Goal: Task Accomplishment & Management: Manage account settings

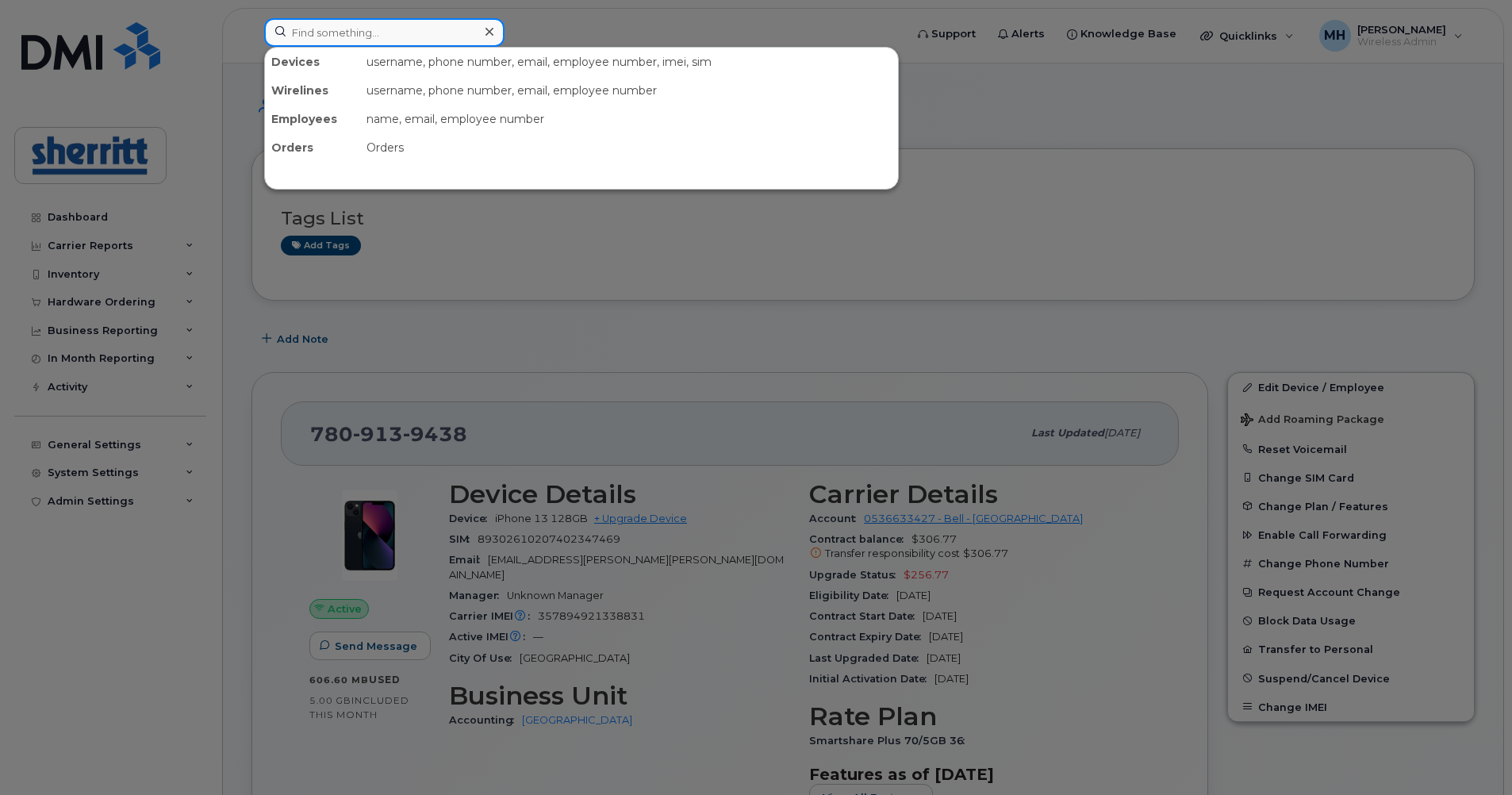
click at [407, 38] on input at bounding box center [385, 32] width 241 height 29
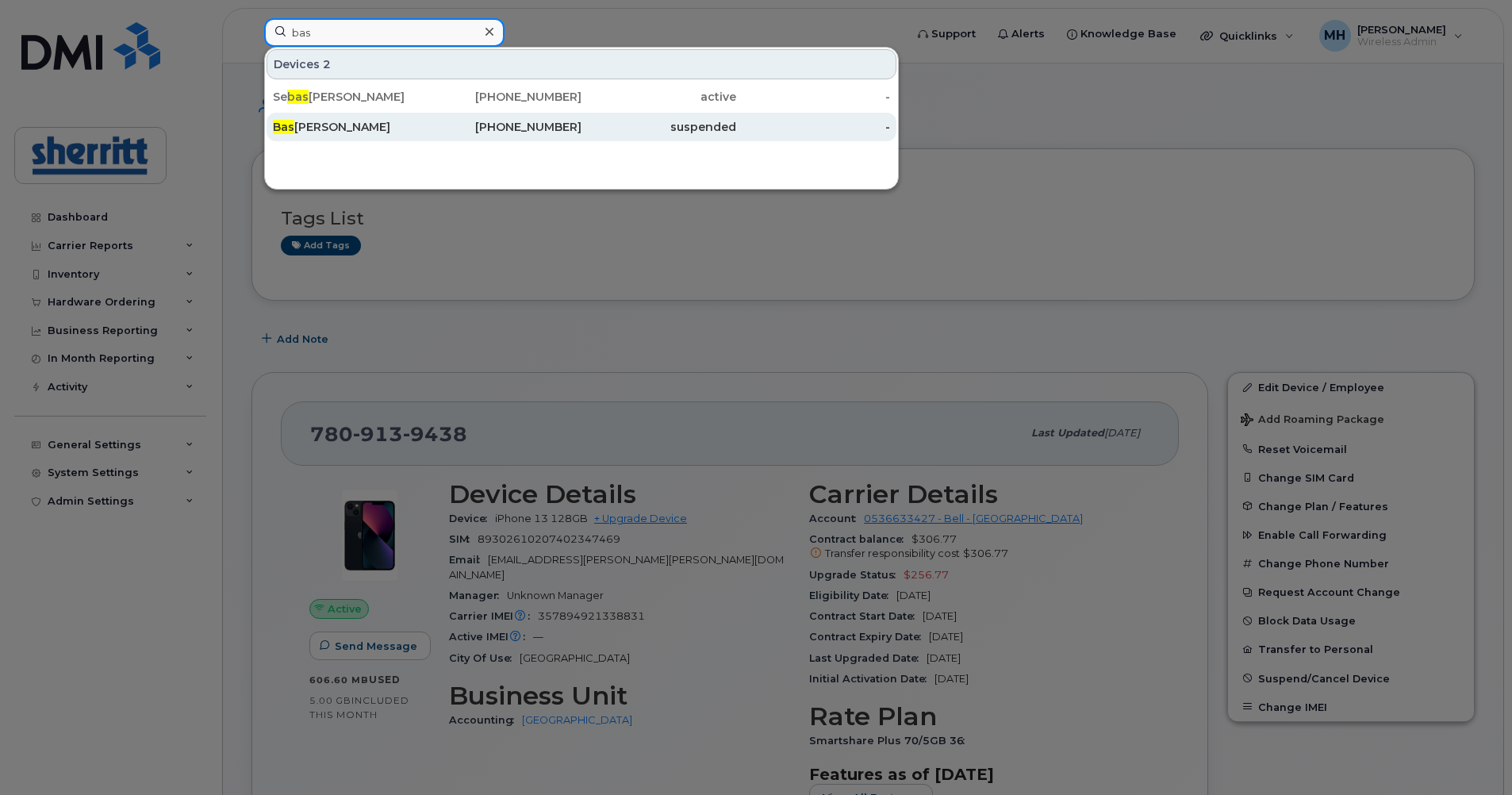
type input "bas"
click at [428, 135] on div "[PERSON_NAME]" at bounding box center [505, 127] width 155 height 29
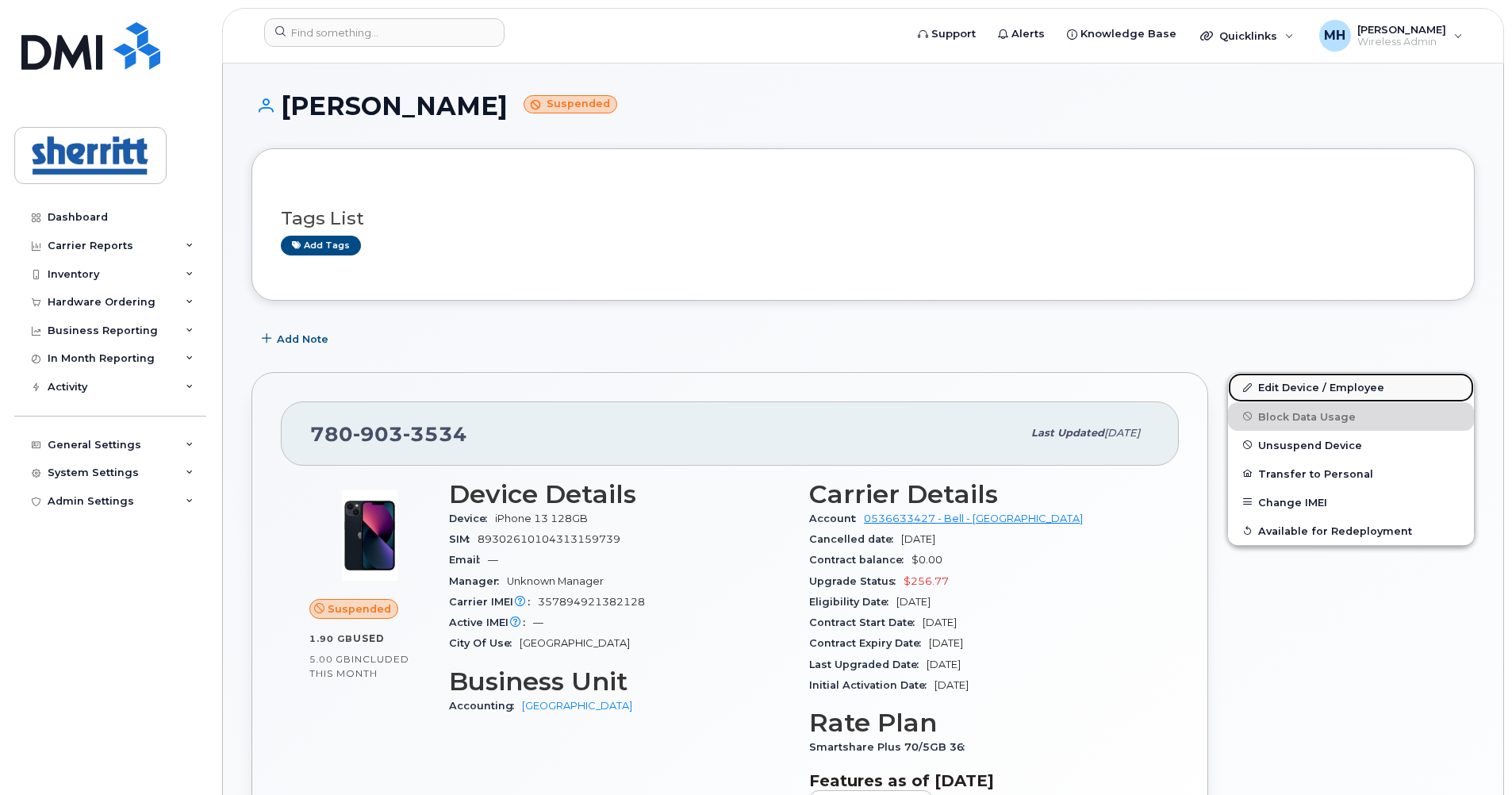
click at [1324, 383] on link "Edit Device / Employee" at bounding box center [1351, 388] width 246 height 29
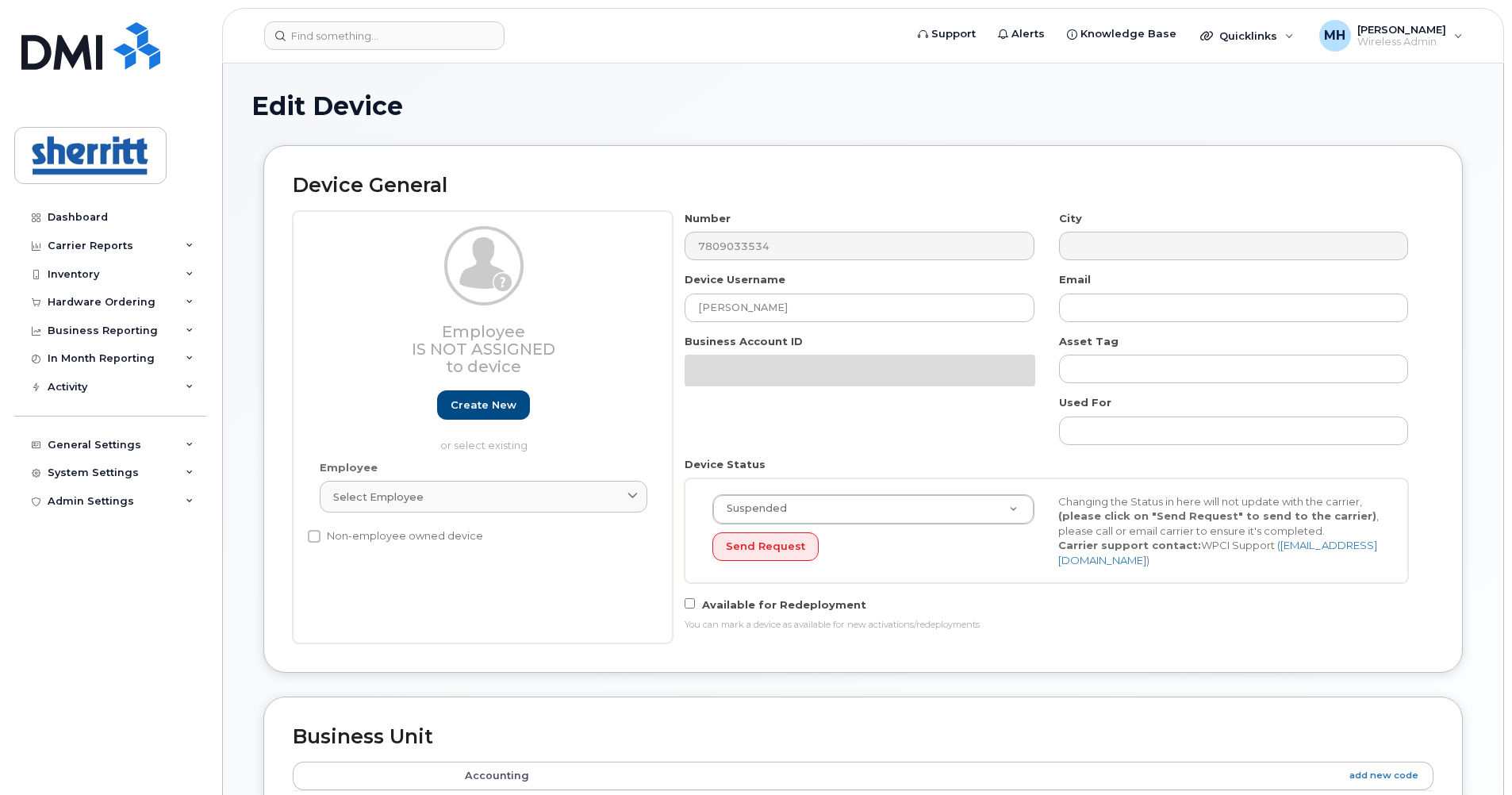
select select "5680457"
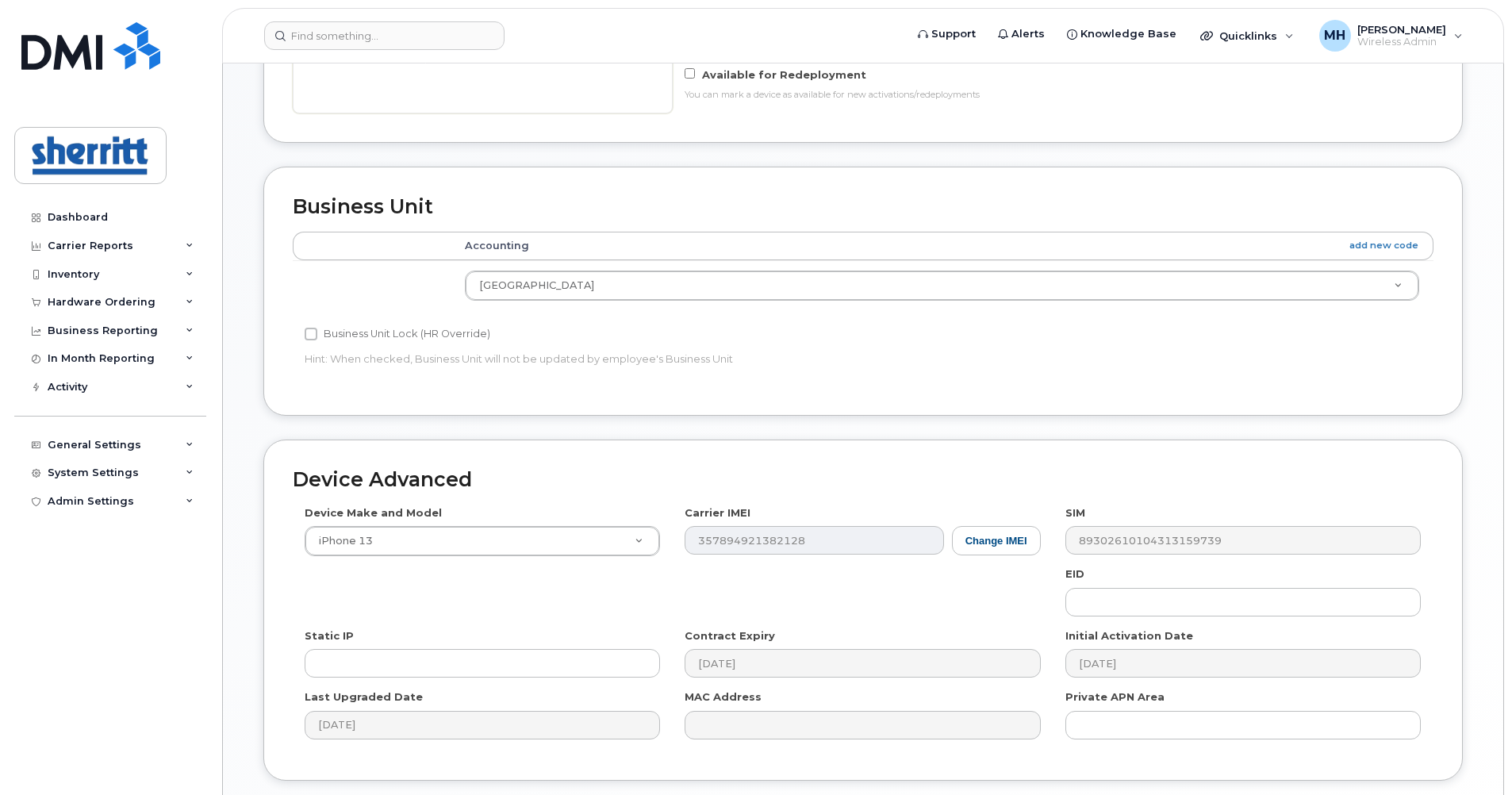
scroll to position [555, 0]
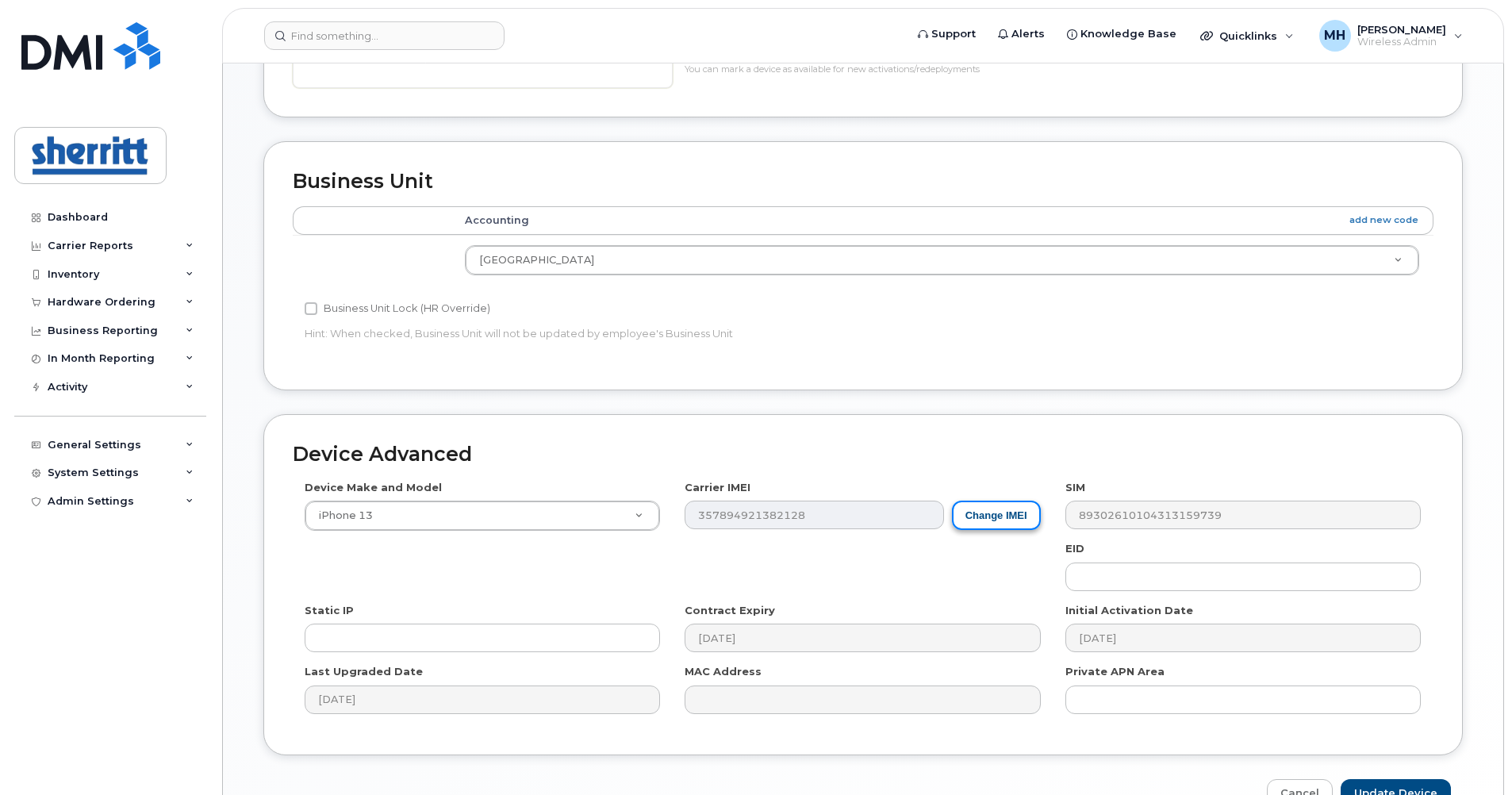
click at [987, 507] on button "Change IMEI" at bounding box center [997, 515] width 89 height 29
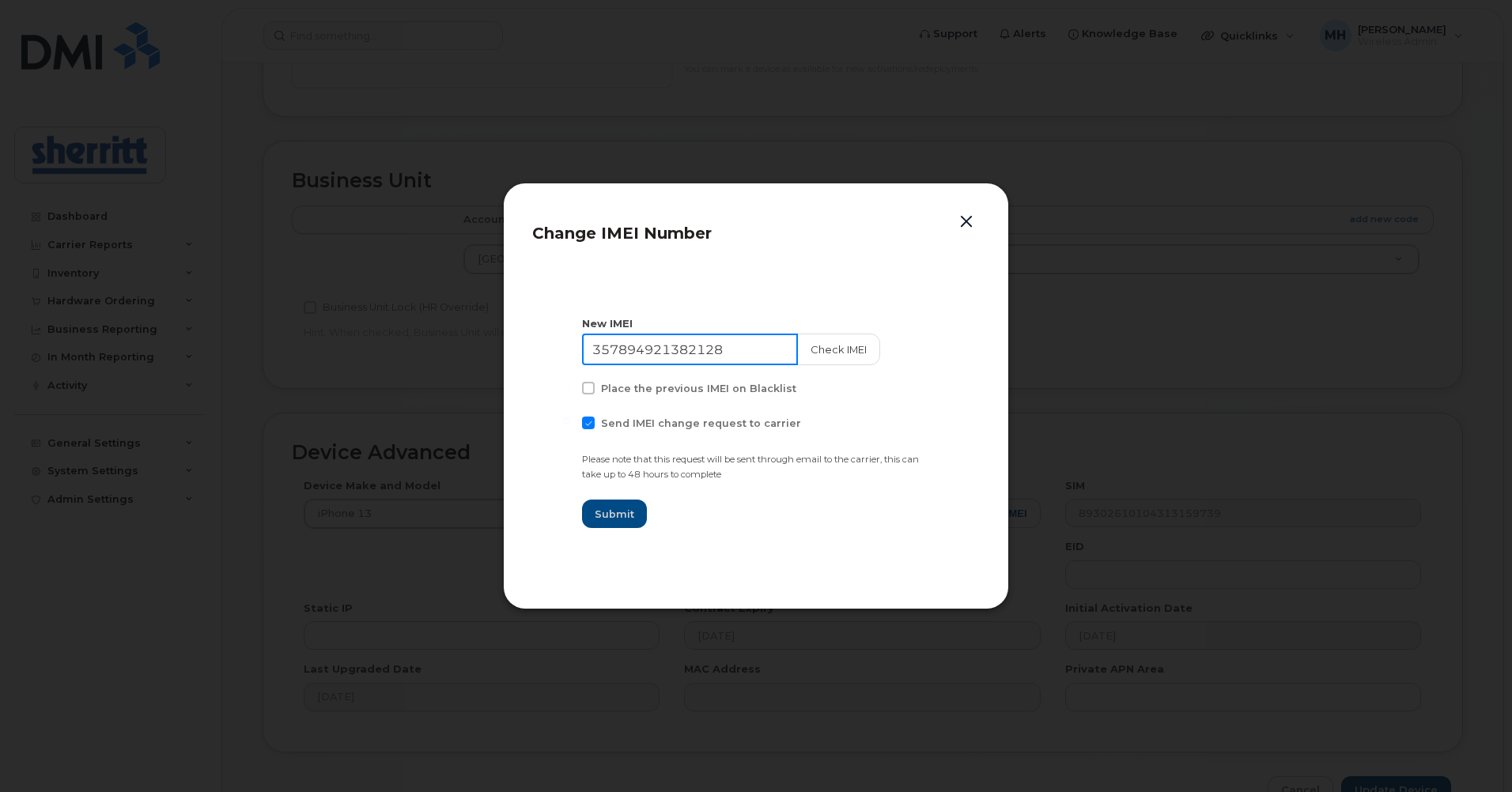
click at [729, 357] on input "357894921382128" at bounding box center [689, 350] width 216 height 32
type input "352556220651348"
click at [846, 356] on button "Check IMEI" at bounding box center [836, 350] width 83 height 32
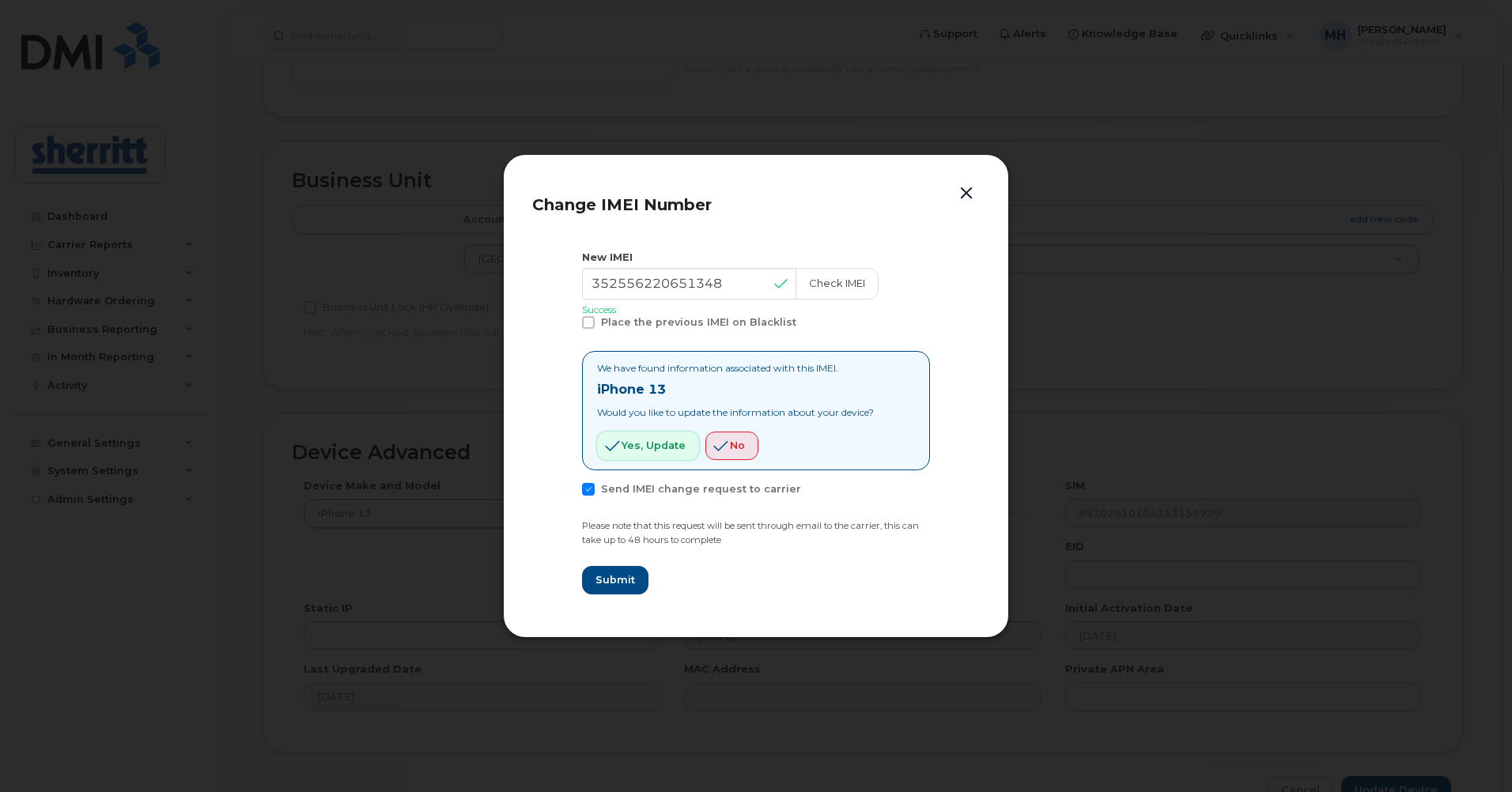
click at [669, 448] on span "Yes, update" at bounding box center [653, 445] width 64 height 15
click at [639, 444] on span "Yes, update" at bounding box center [653, 445] width 64 height 15
click at [620, 584] on span "Submit" at bounding box center [614, 580] width 40 height 15
type input "352556220651348"
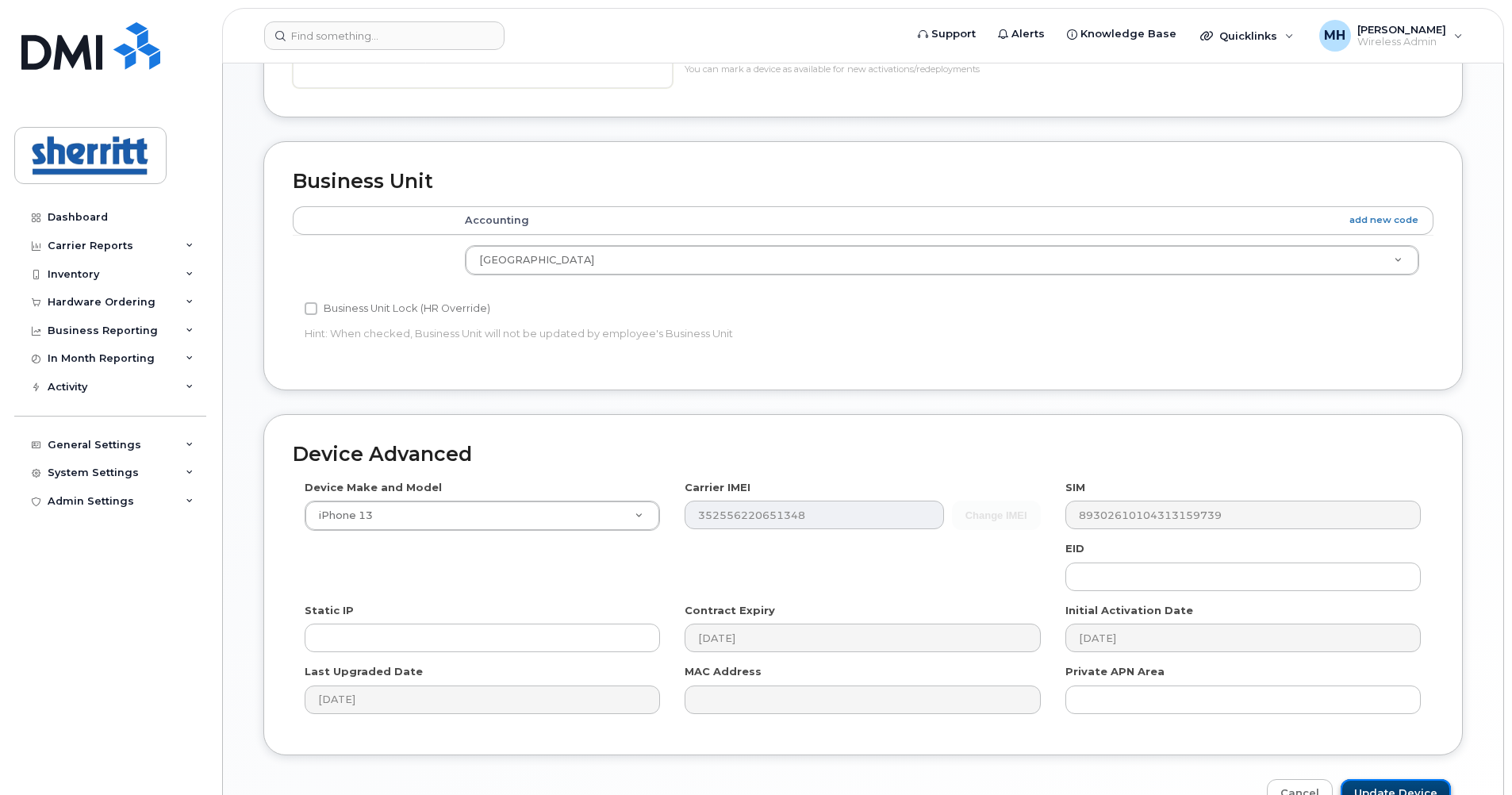
click at [1416, 783] on input "Update Device" at bounding box center [1396, 793] width 110 height 29
type input "Saving..."
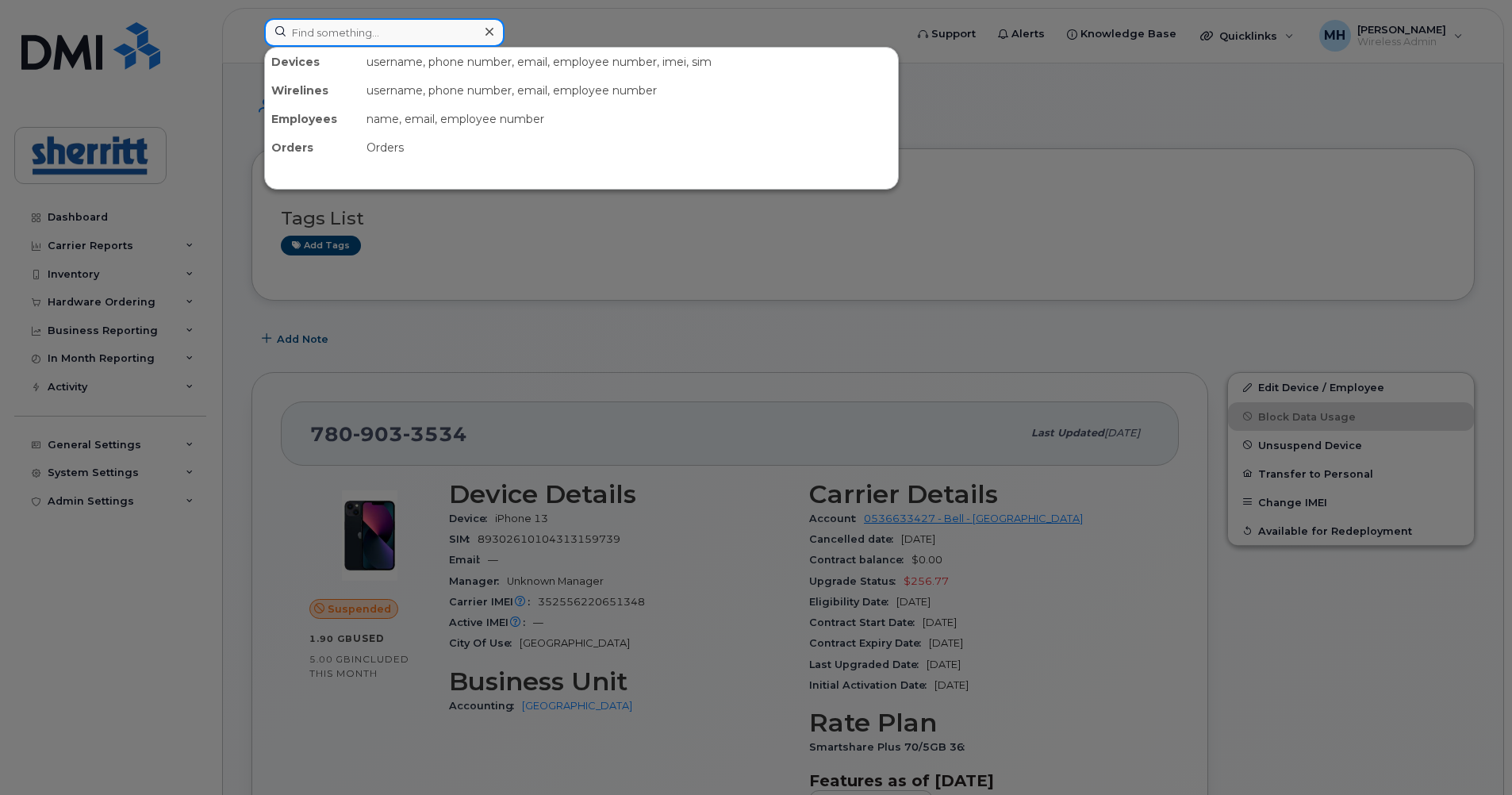
click at [366, 45] on input at bounding box center [385, 32] width 241 height 29
click at [414, 35] on input at bounding box center [385, 32] width 241 height 29
paste input "Arisbel Alvarez Ortiz"
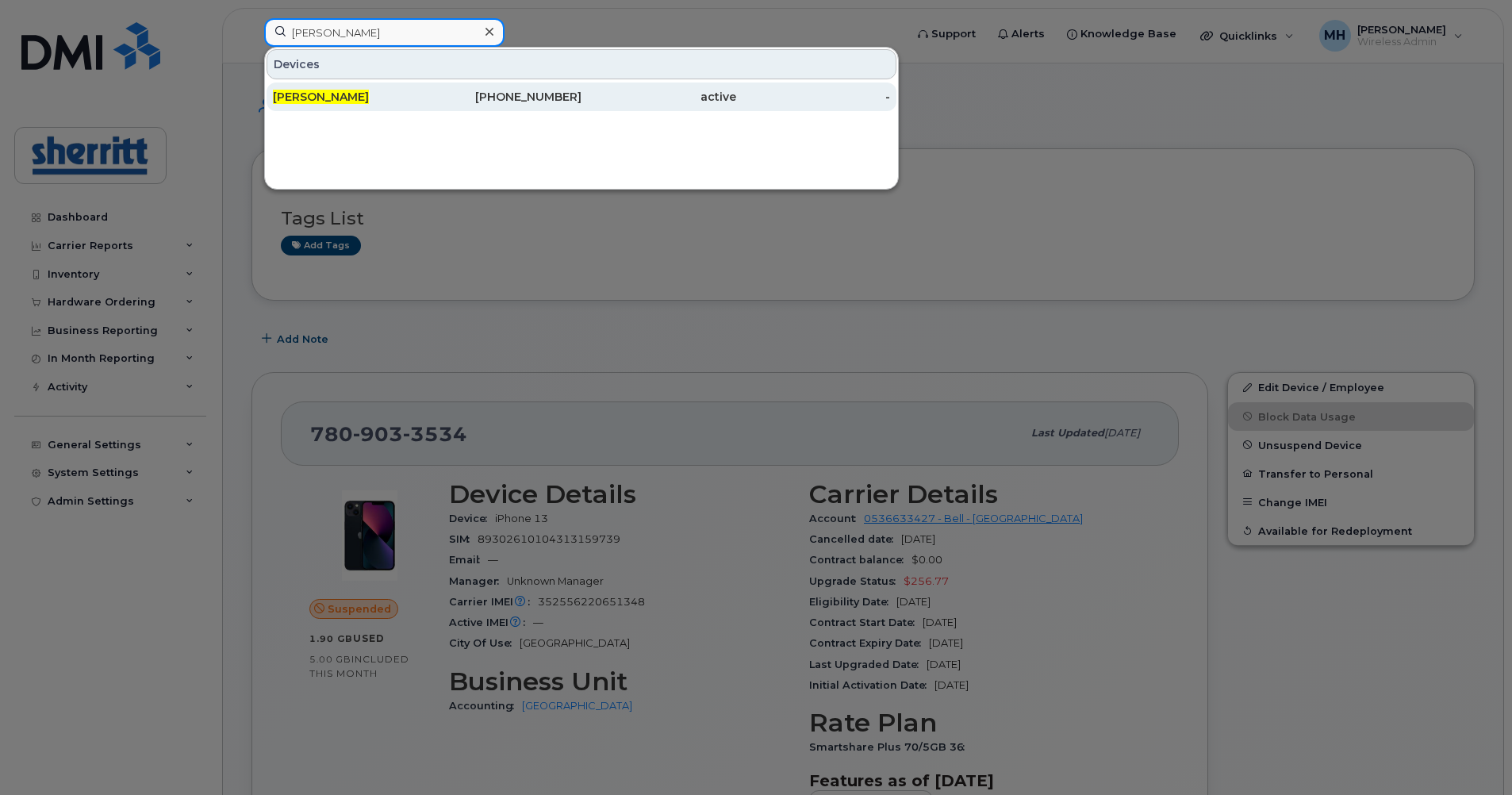
type input "Arisbel Alvarez Ortiz"
click at [353, 96] on span "Arisbel Alvarez Ortiz" at bounding box center [321, 97] width 96 height 14
